Goal: Information Seeking & Learning: Learn about a topic

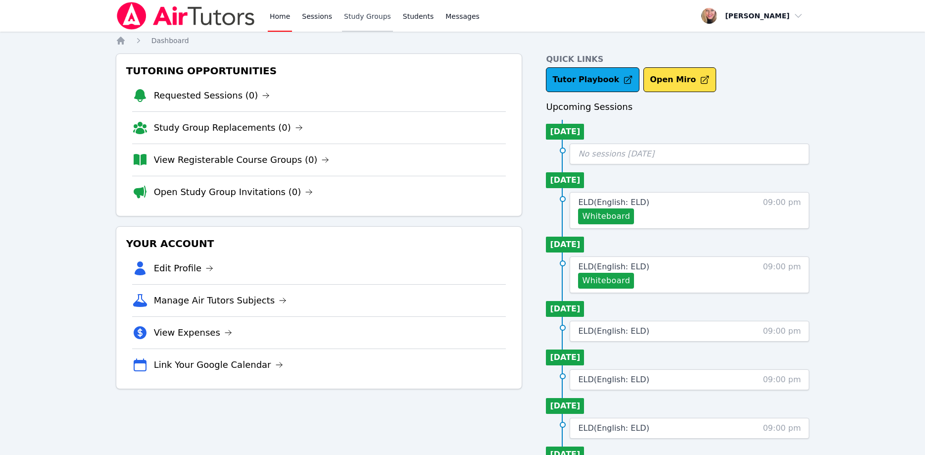
click at [371, 19] on link "Study Groups" at bounding box center [367, 16] width 51 height 32
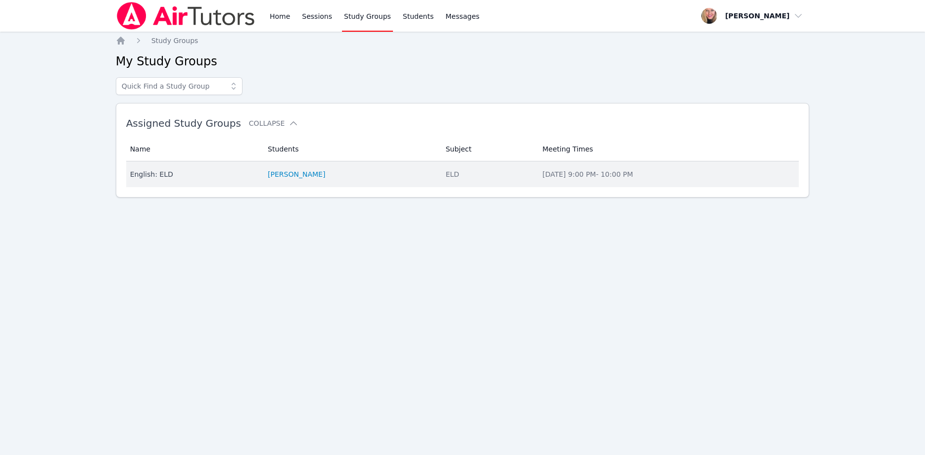
click at [165, 179] on div "English: ELD" at bounding box center [193, 174] width 126 height 10
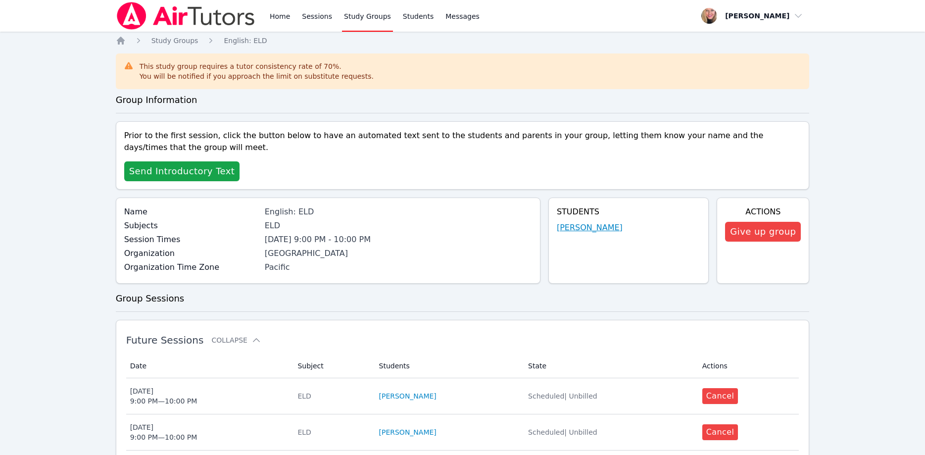
click at [586, 229] on link "[PERSON_NAME]" at bounding box center [590, 228] width 66 height 12
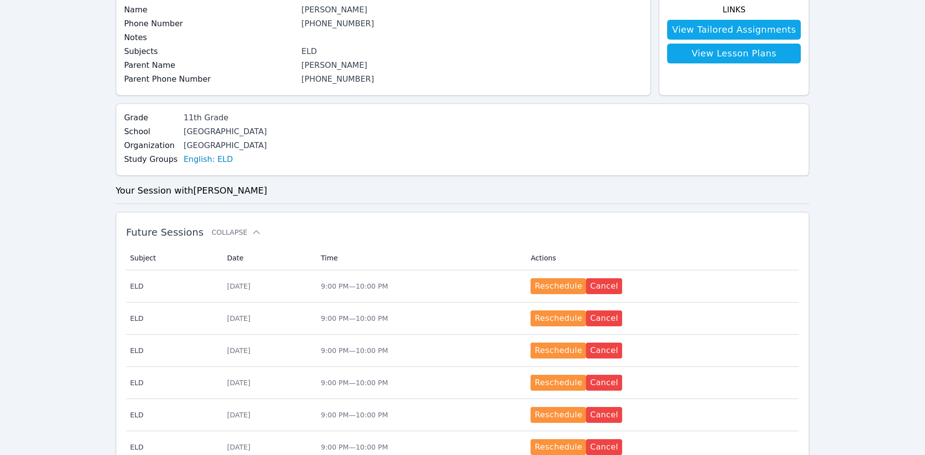
scroll to position [36, 0]
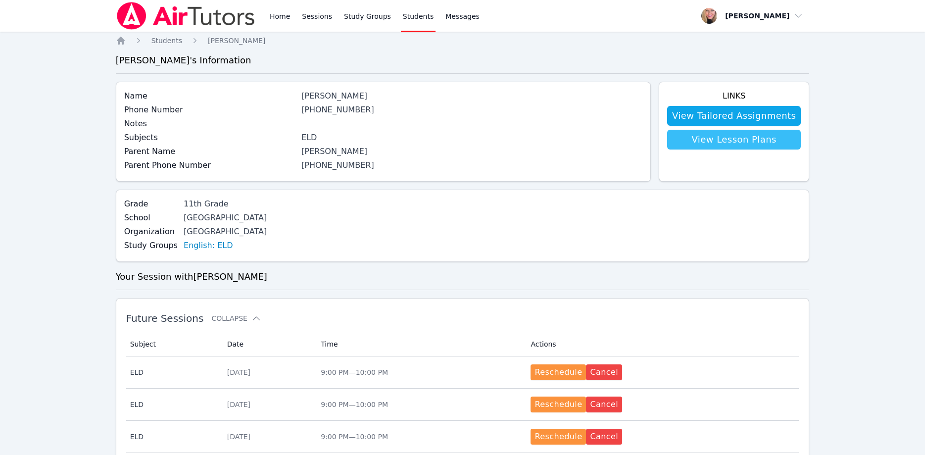
click at [696, 142] on link "View Lesson Plans" at bounding box center [734, 140] width 134 height 20
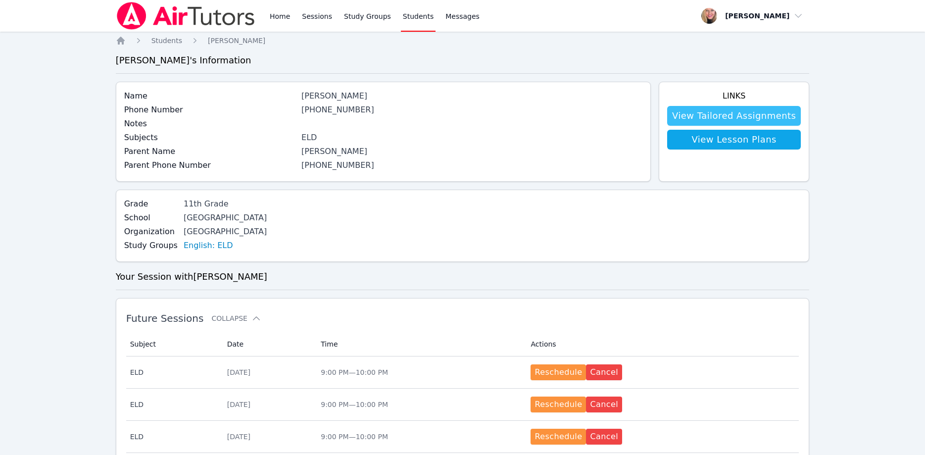
click at [767, 110] on link "View Tailored Assignments" at bounding box center [734, 116] width 134 height 20
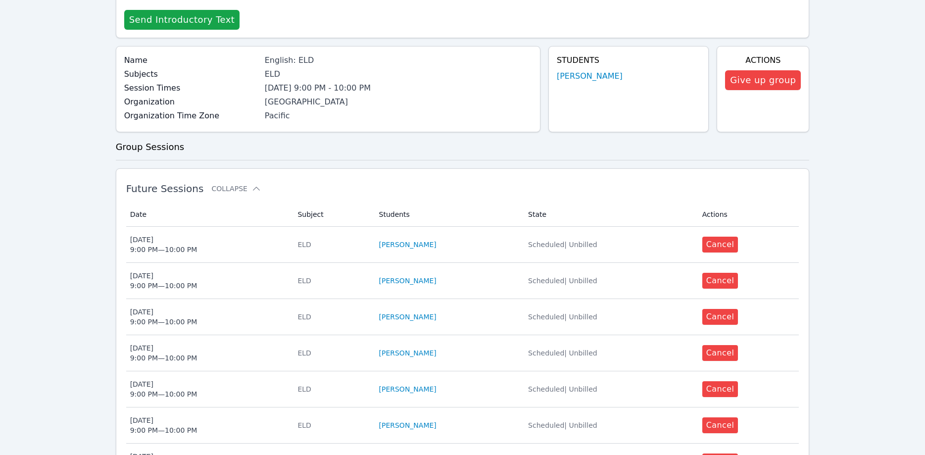
scroll to position [469, 0]
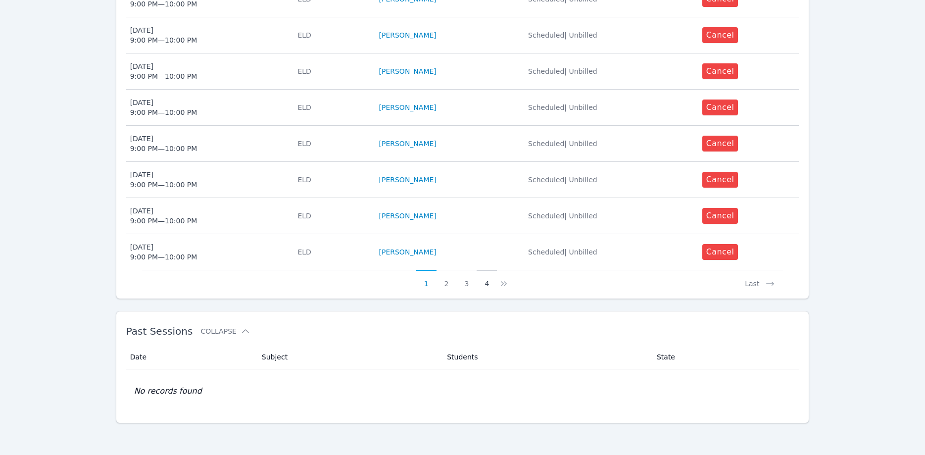
click at [489, 284] on button "4" at bounding box center [486, 279] width 20 height 19
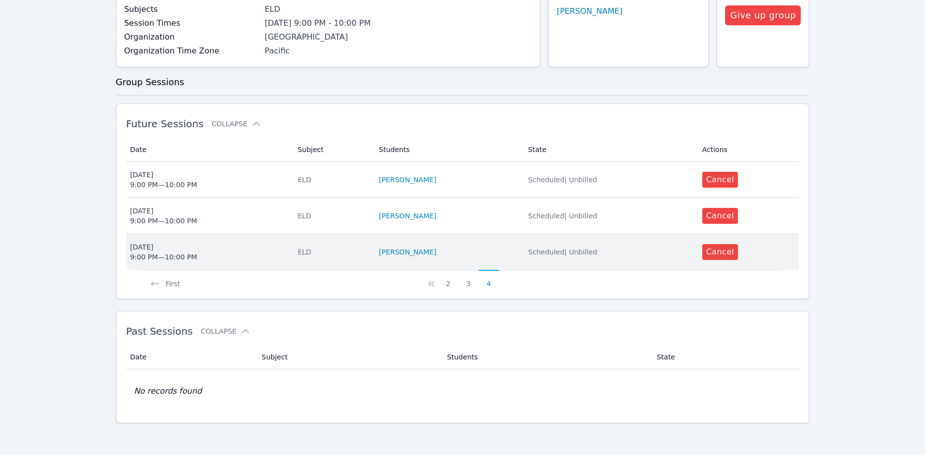
click at [138, 248] on div "Tue Sep 9 9:00 PM — 10:00 PM" at bounding box center [163, 252] width 67 height 20
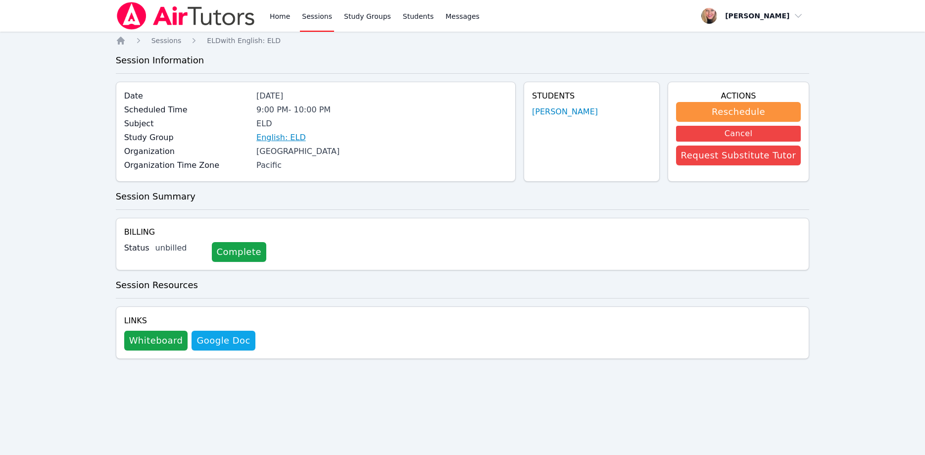
click at [295, 139] on link "English: ELD" at bounding box center [280, 138] width 49 height 12
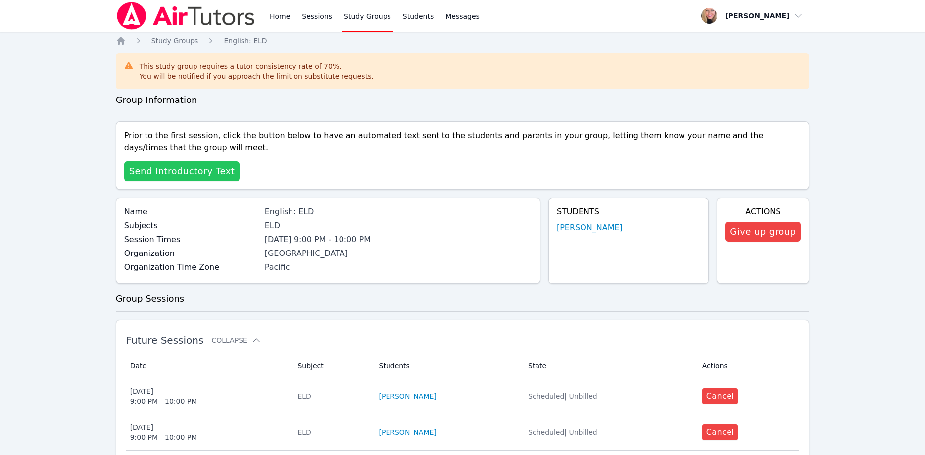
click at [206, 174] on span "Send Introductory Text" at bounding box center [182, 171] width 106 height 14
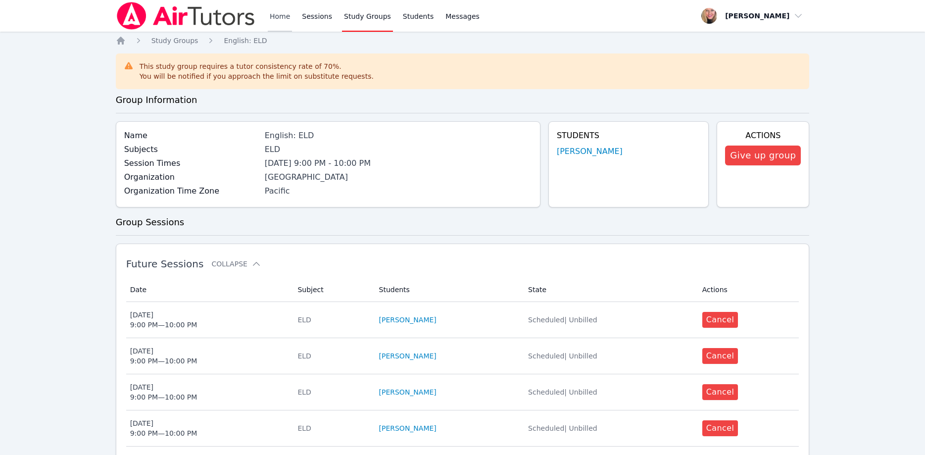
click at [283, 15] on link "Home" at bounding box center [280, 16] width 24 height 32
